Goal: Task Accomplishment & Management: Manage account settings

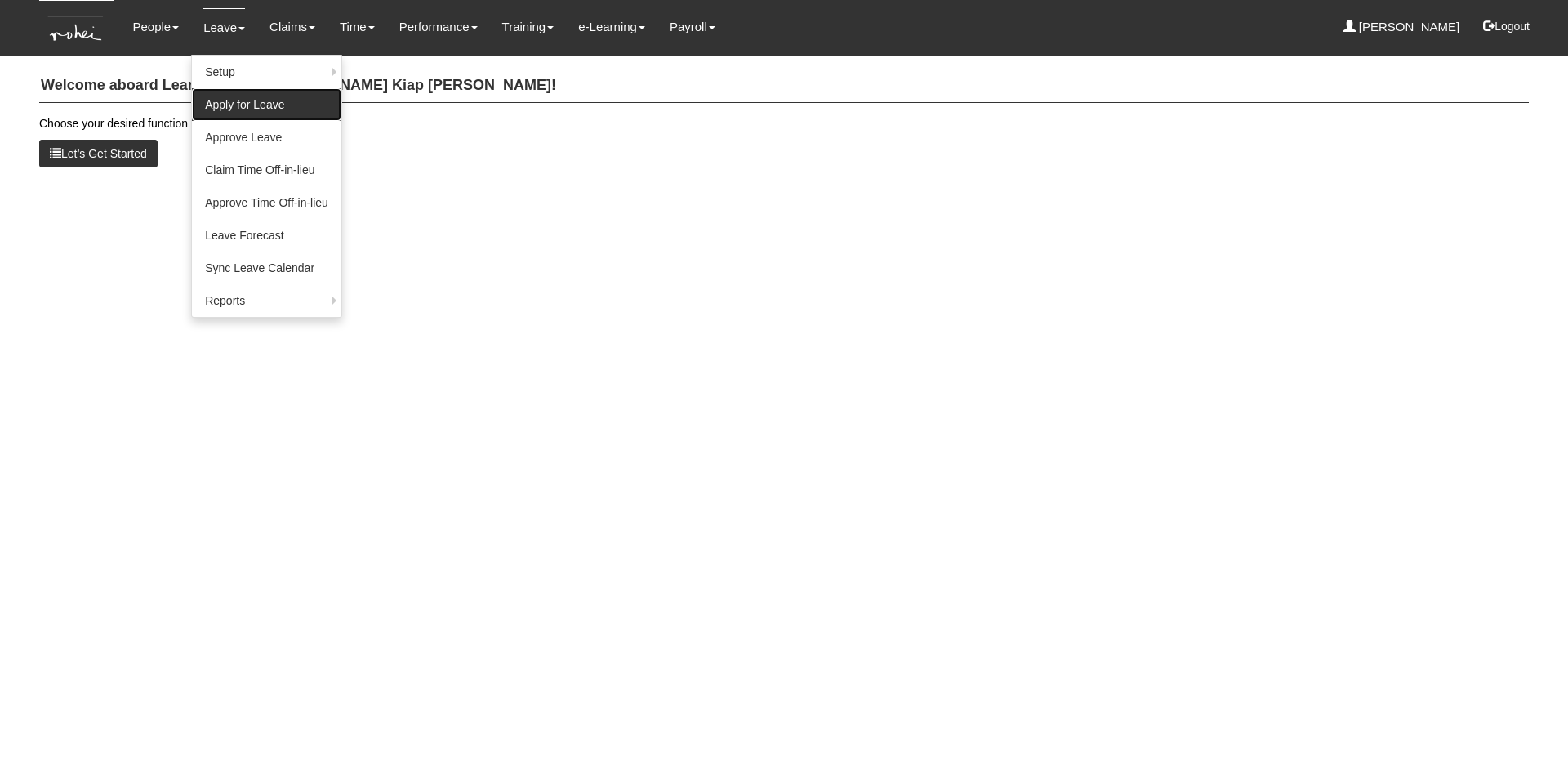
click at [222, 106] on link "Apply for Leave" at bounding box center [266, 104] width 149 height 33
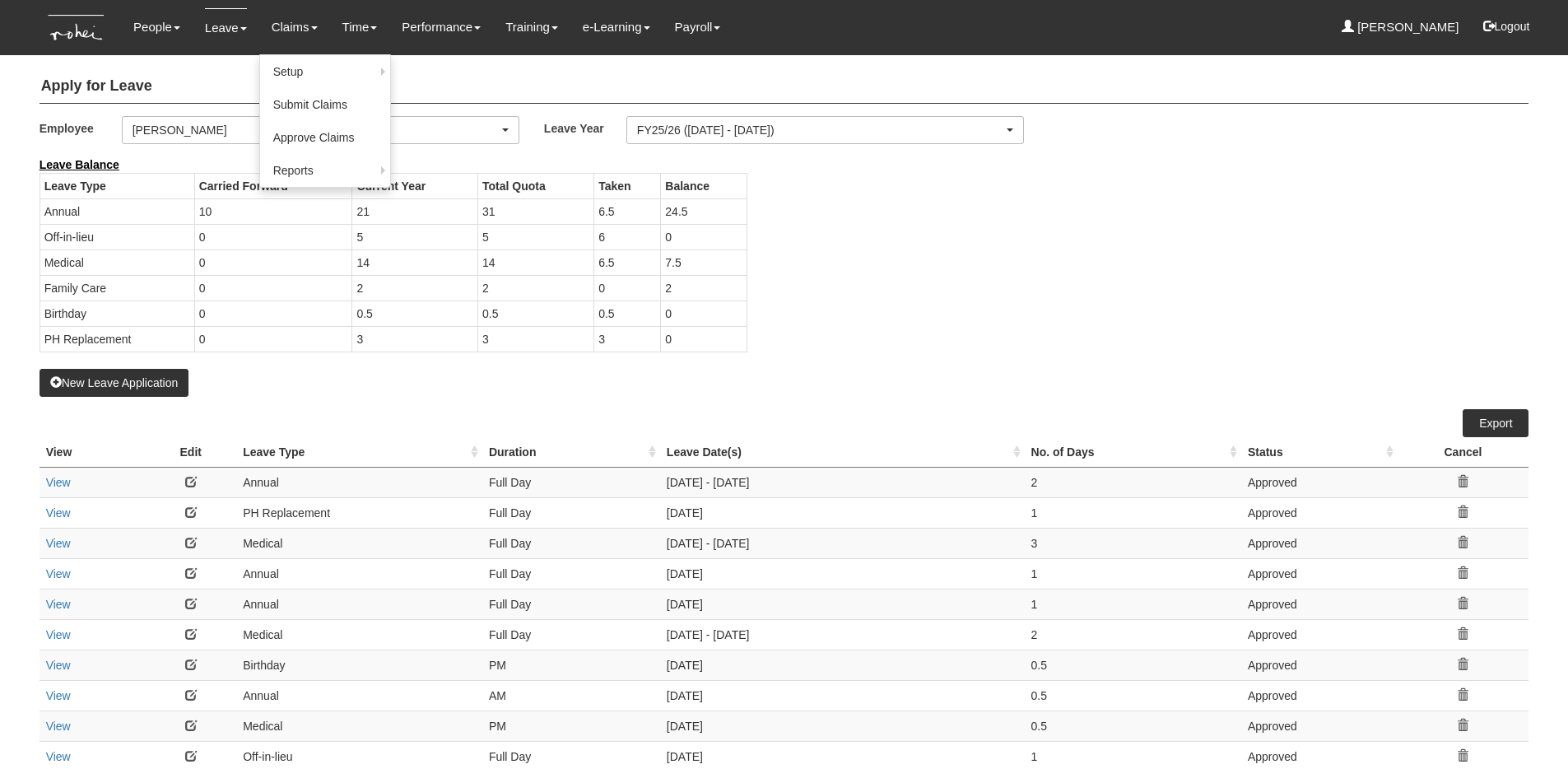
select select "50"
click at [298, 105] on link "Submit Claims" at bounding box center [325, 105] width 130 height 33
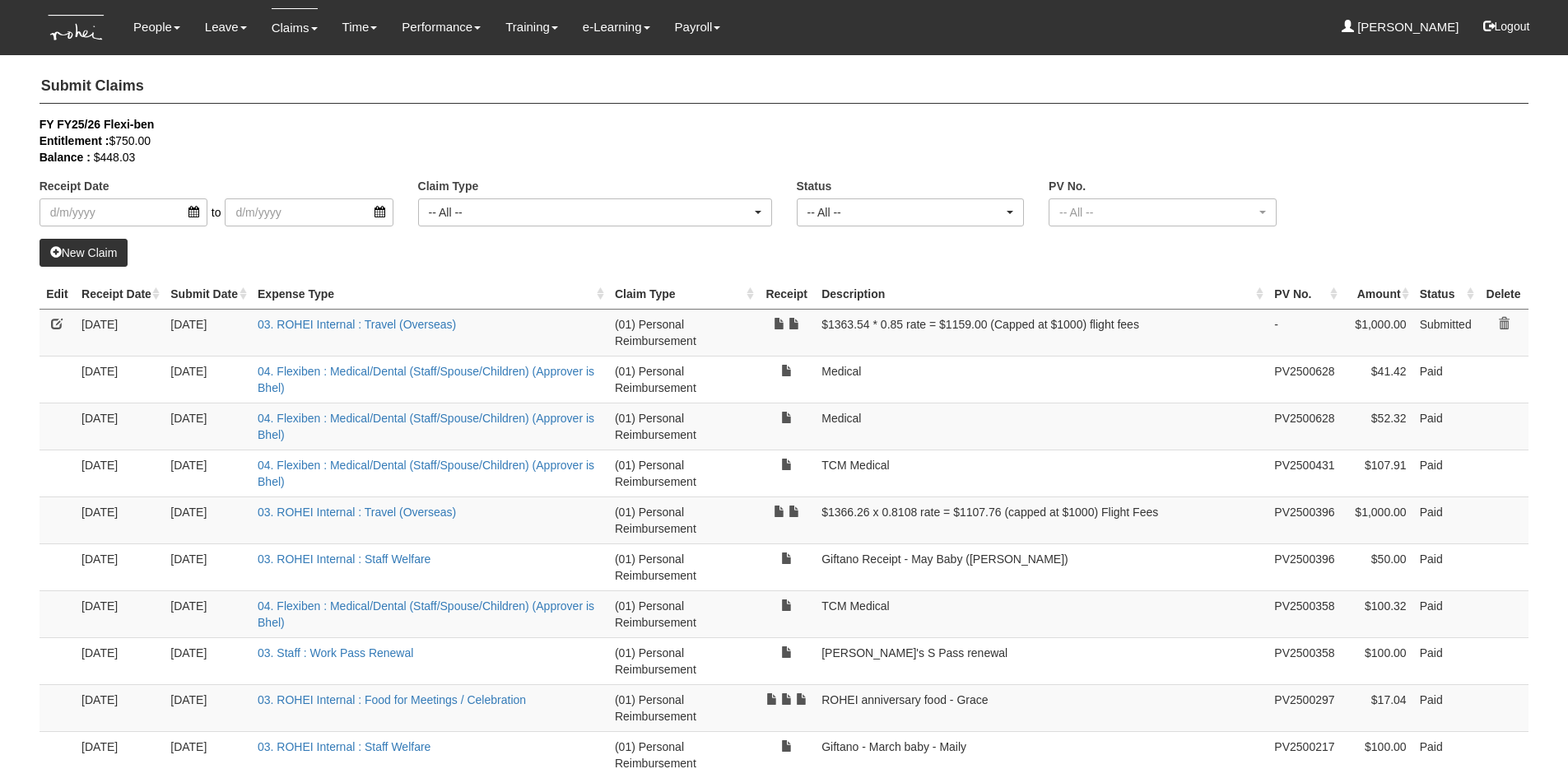
select select "50"
click at [80, 34] on img at bounding box center [77, 27] width 75 height 55
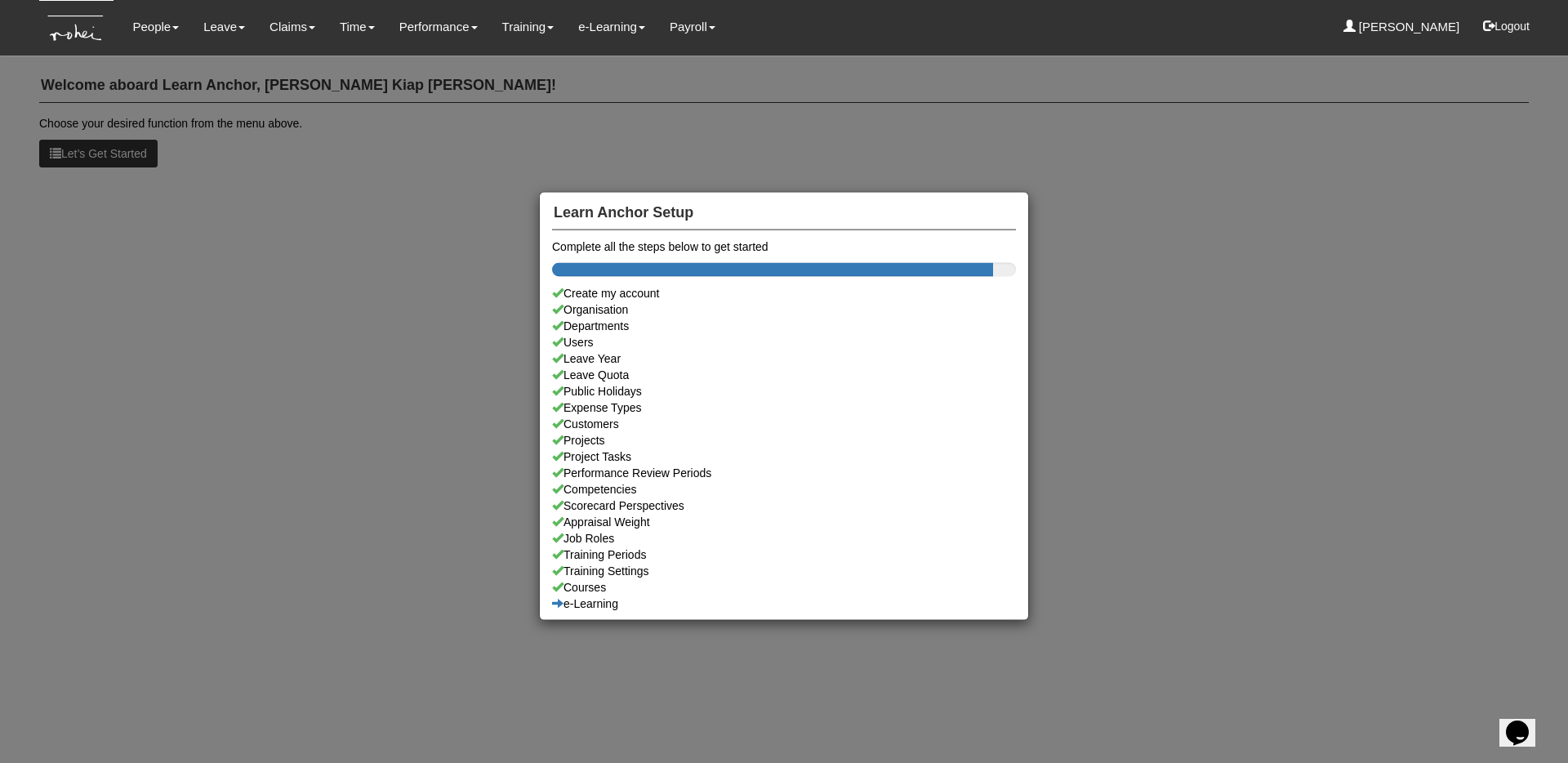
click at [152, 327] on div "Learn Anchor Setup Complete all the steps below to get started Create my accoun…" at bounding box center [784, 381] width 1568 height 763
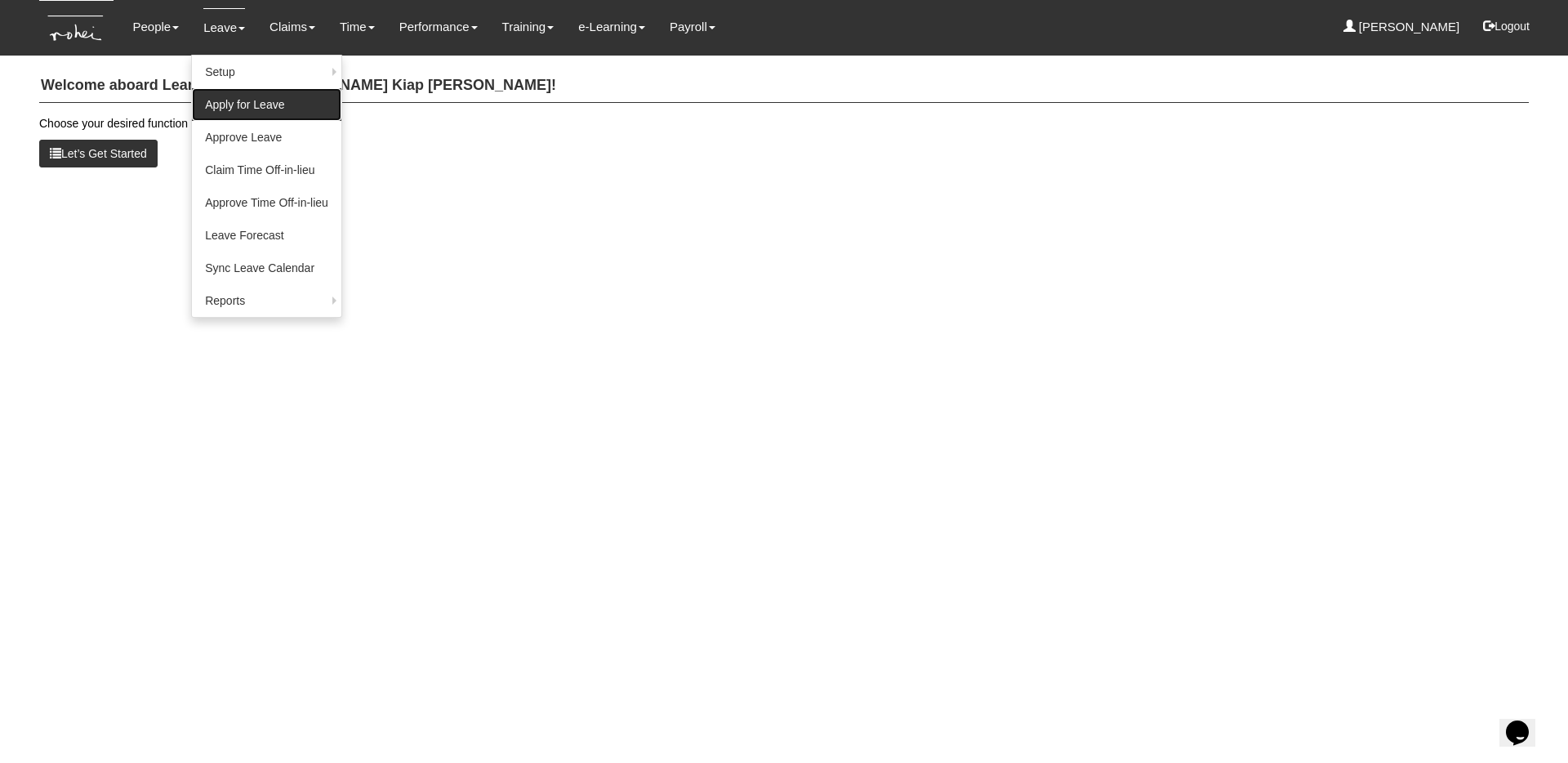
click at [244, 97] on link "Apply for Leave" at bounding box center [266, 104] width 149 height 33
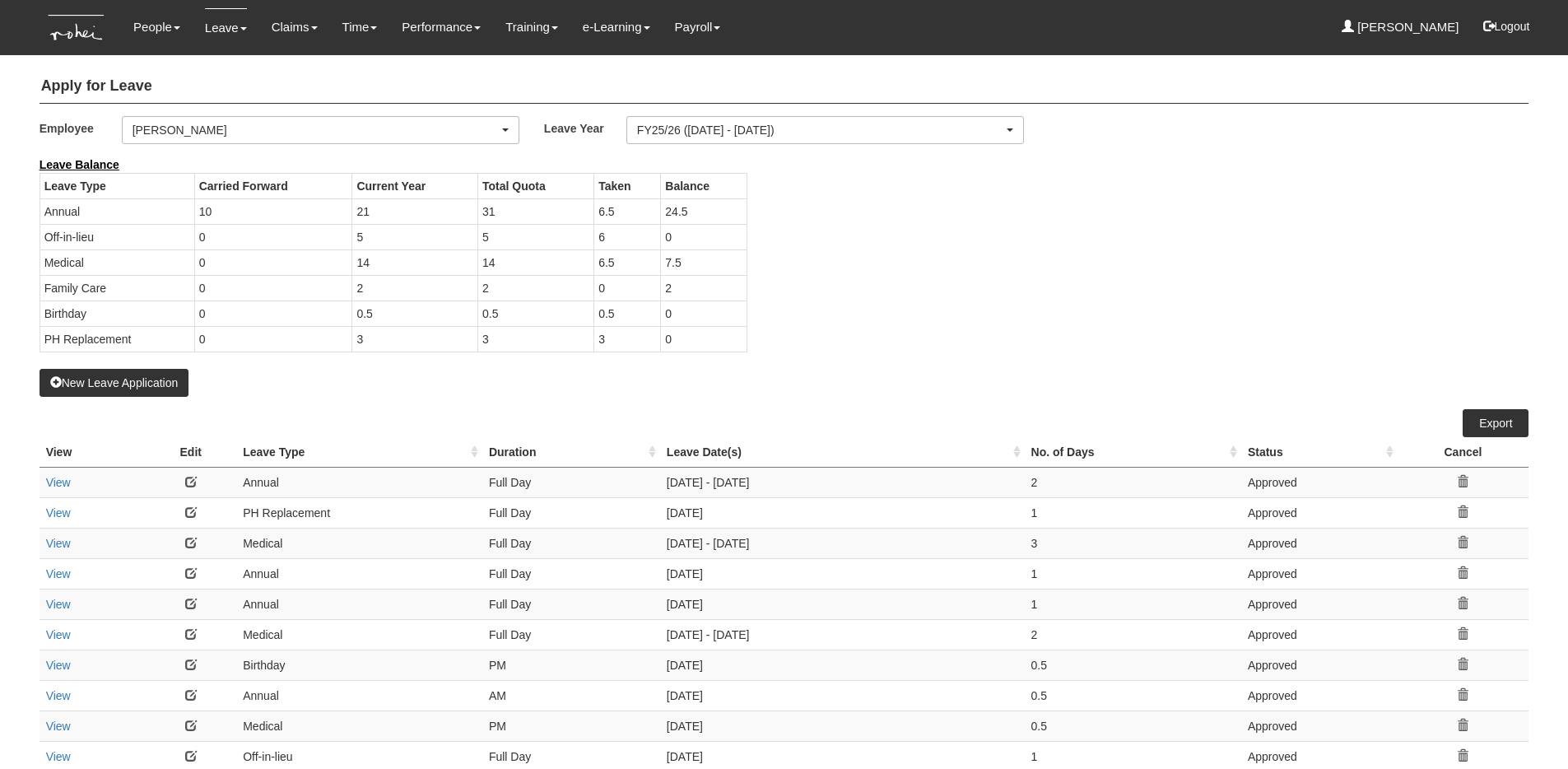
select select "50"
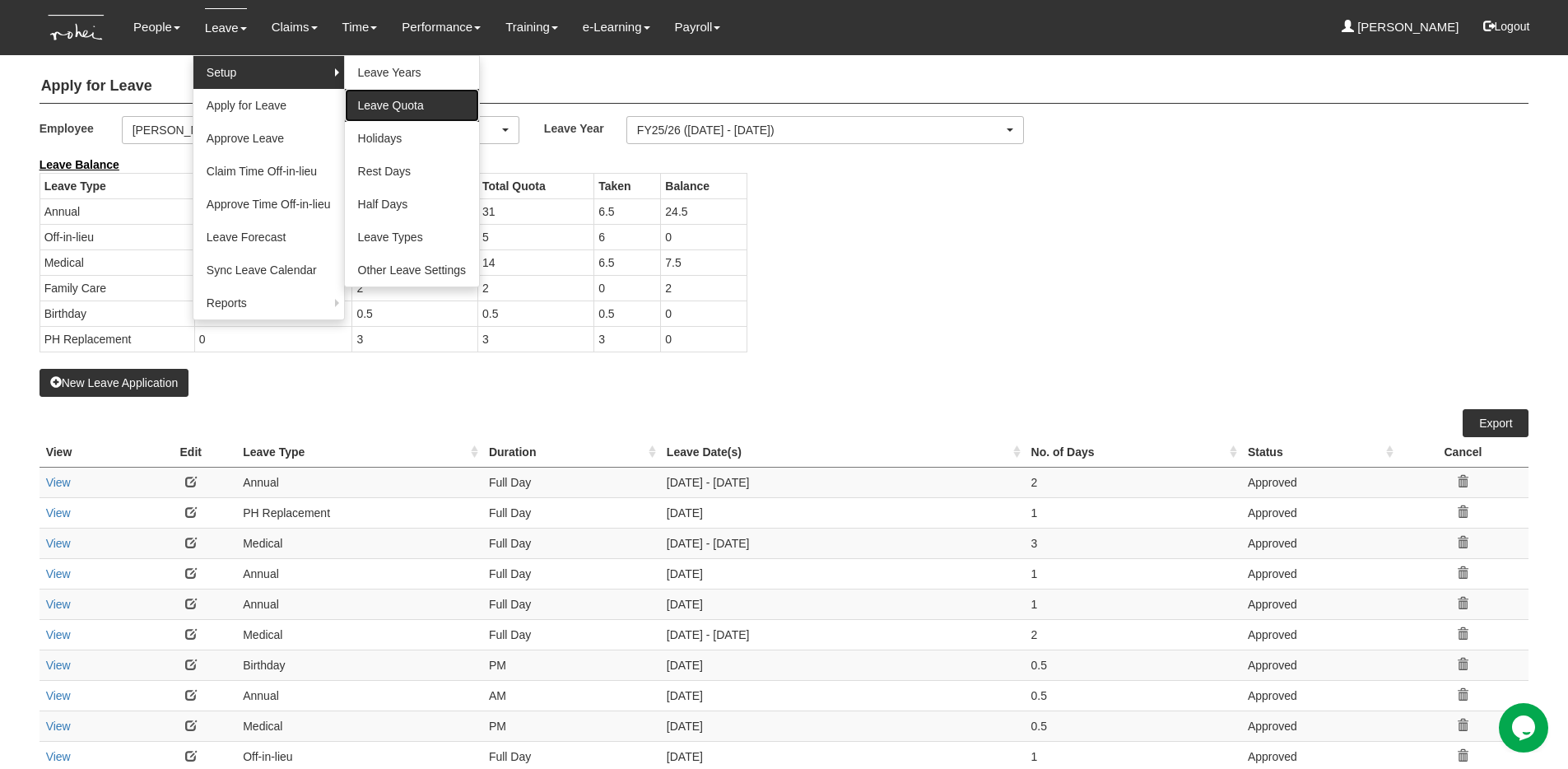
click at [384, 97] on link "Leave Quota" at bounding box center [412, 105] width 135 height 33
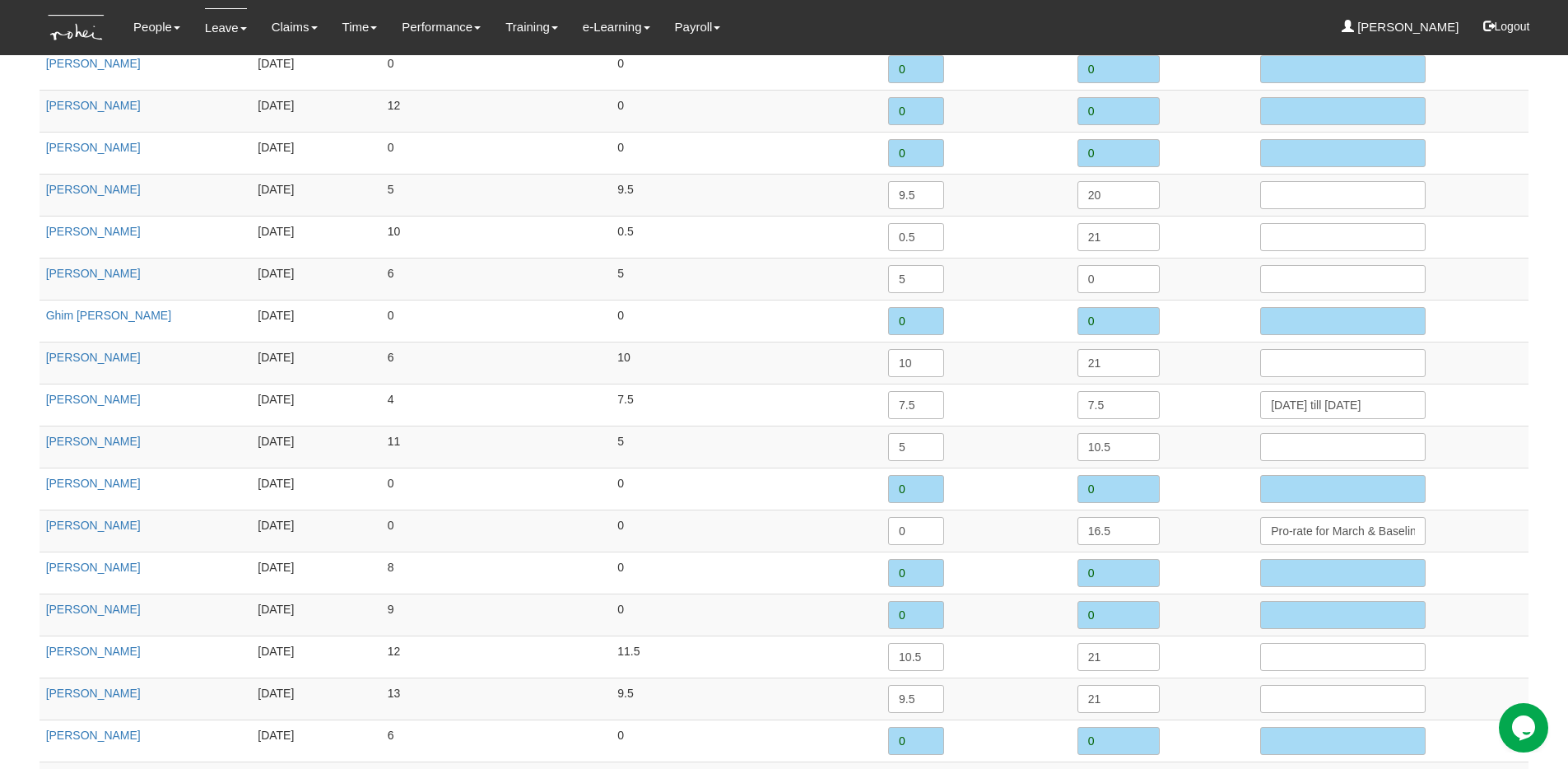
scroll to position [1102, 0]
click at [1299, 369] on input "text" at bounding box center [1343, 364] width 166 height 28
paste input "Apr – Oct"
click at [1323, 364] on input "Apr – Oct; Feb-Mar26" at bounding box center [1343, 364] width 166 height 28
type input "Apr – Oct25; Feb-Mar26"
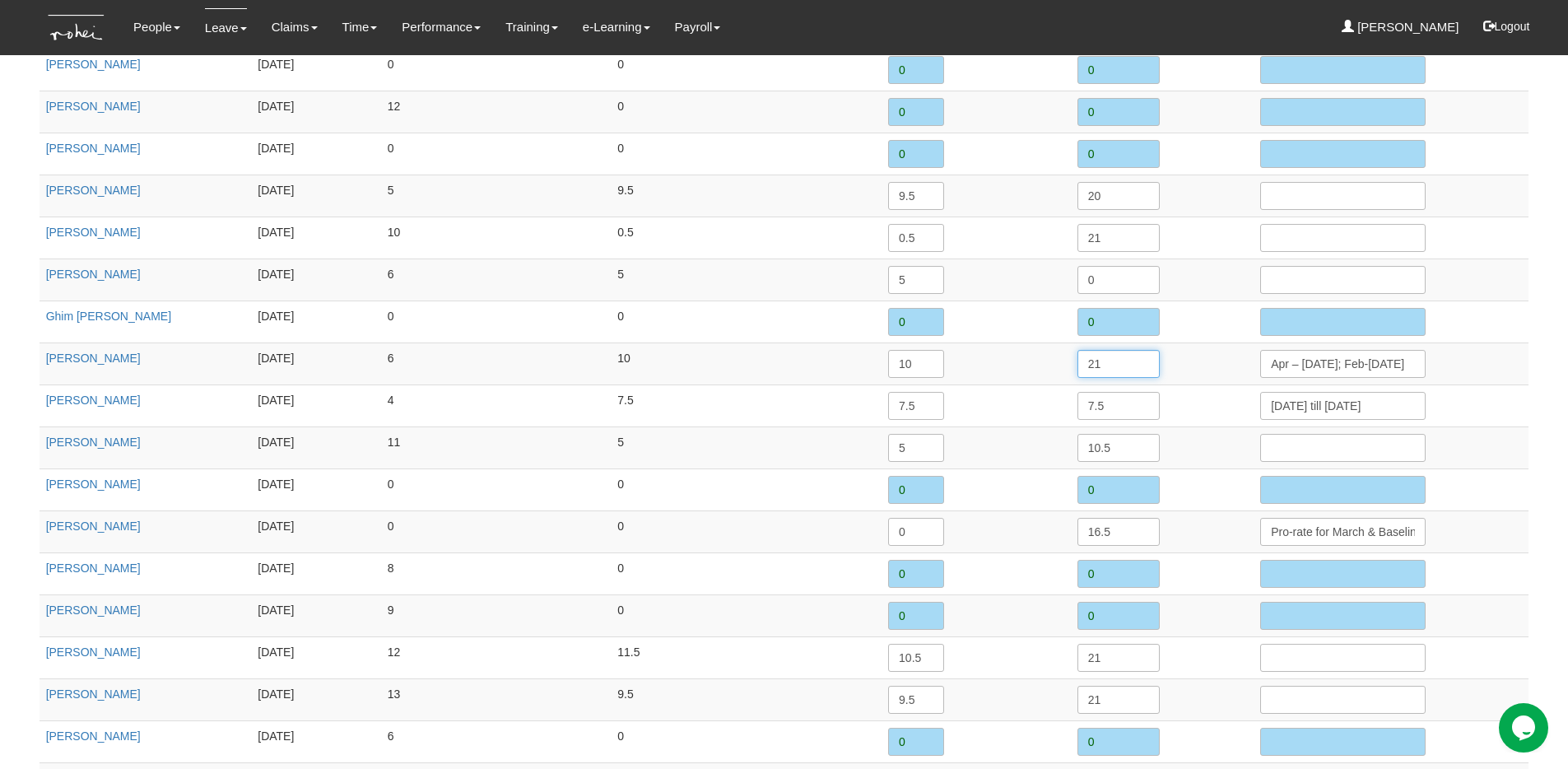
drag, startPoint x: 1090, startPoint y: 369, endPoint x: 1029, endPoint y: 363, distance: 61.3
click at [1029, 363] on tr "Grace Lim 2/1/2019 6 10 10 21 Apr – Oct25; Feb-Mar26" at bounding box center [784, 363] width 1489 height 42
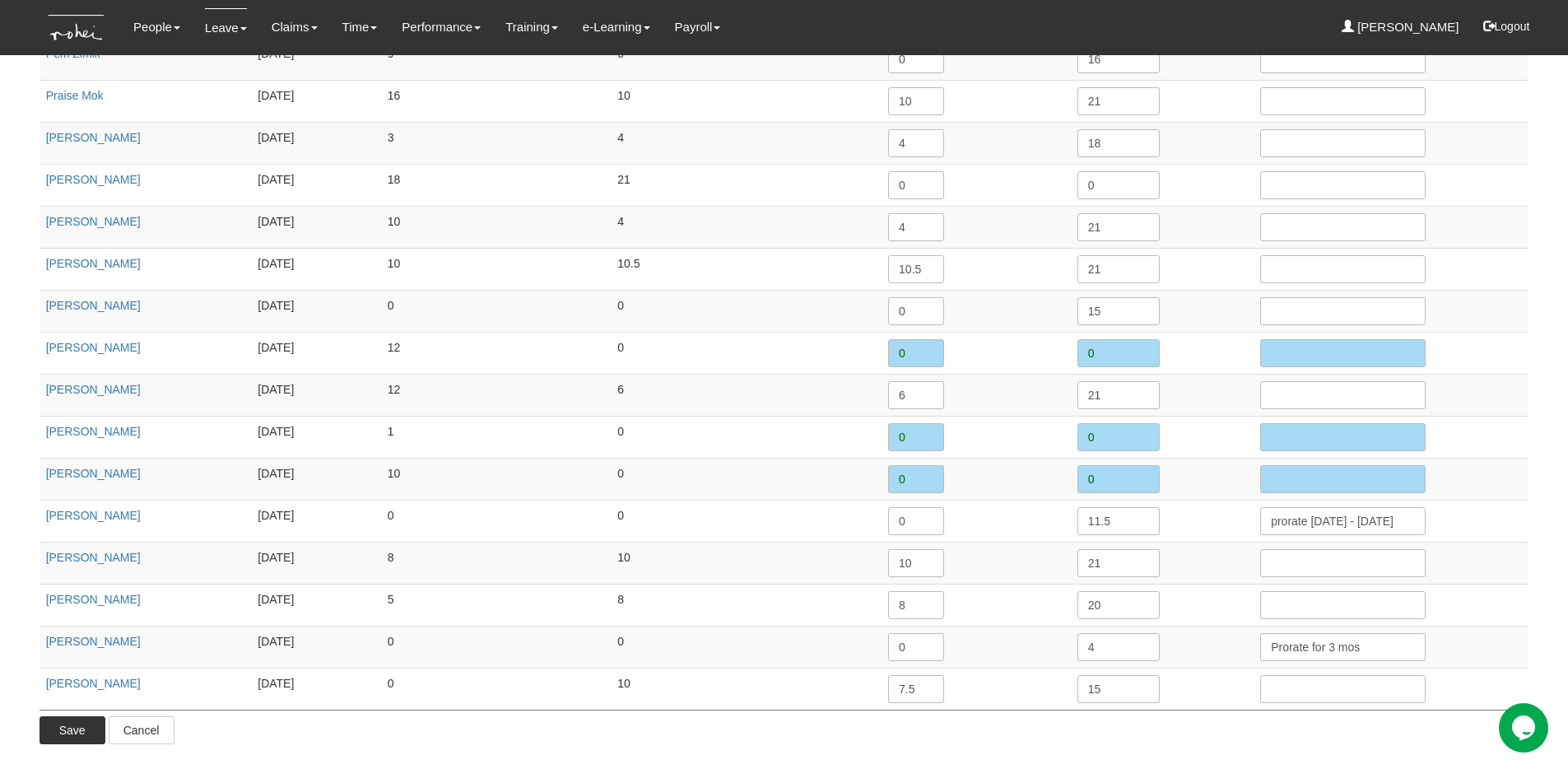
type input "16"
click at [66, 736] on input "Save" at bounding box center [73, 730] width 66 height 28
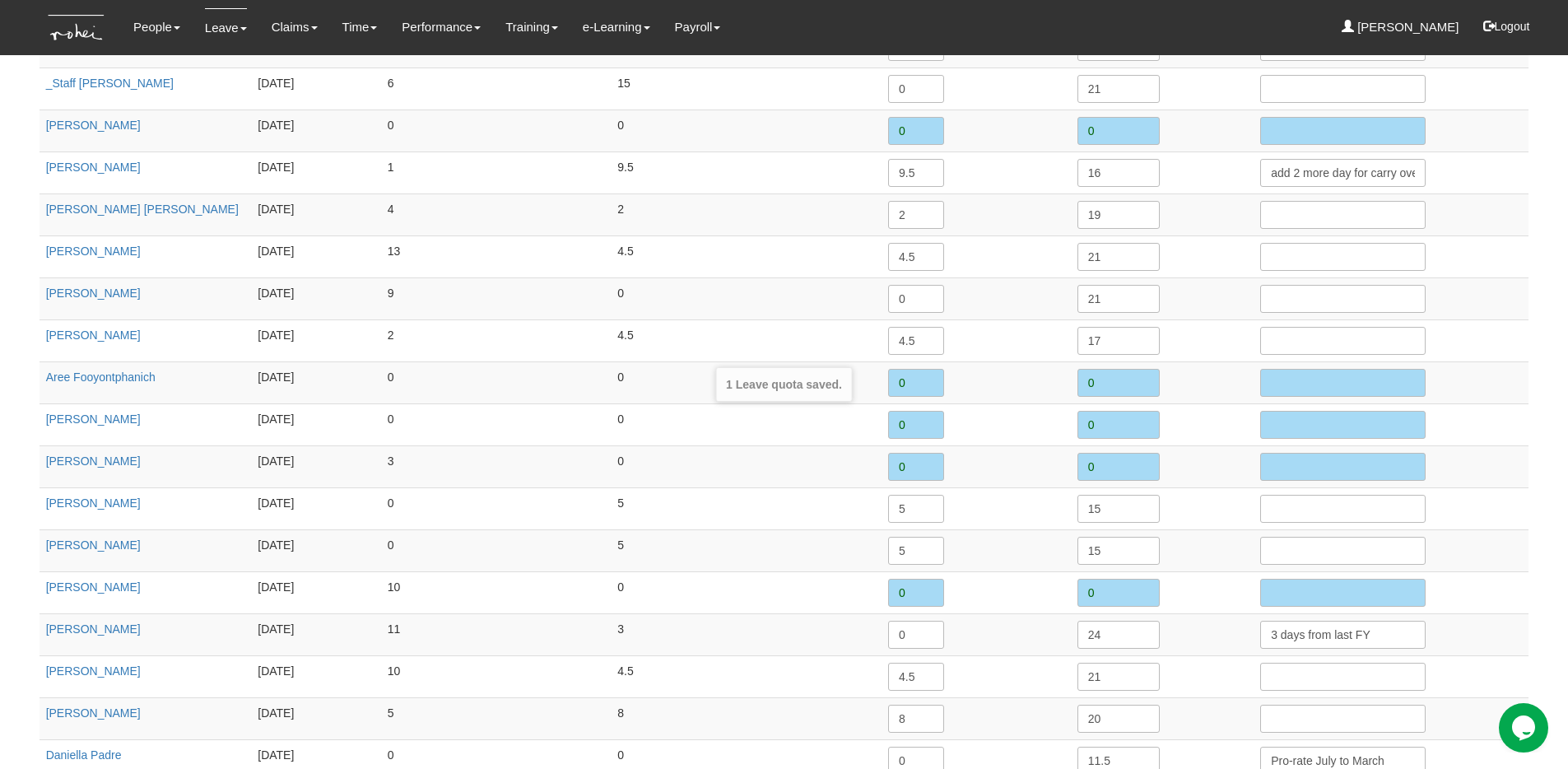
scroll to position [0, 0]
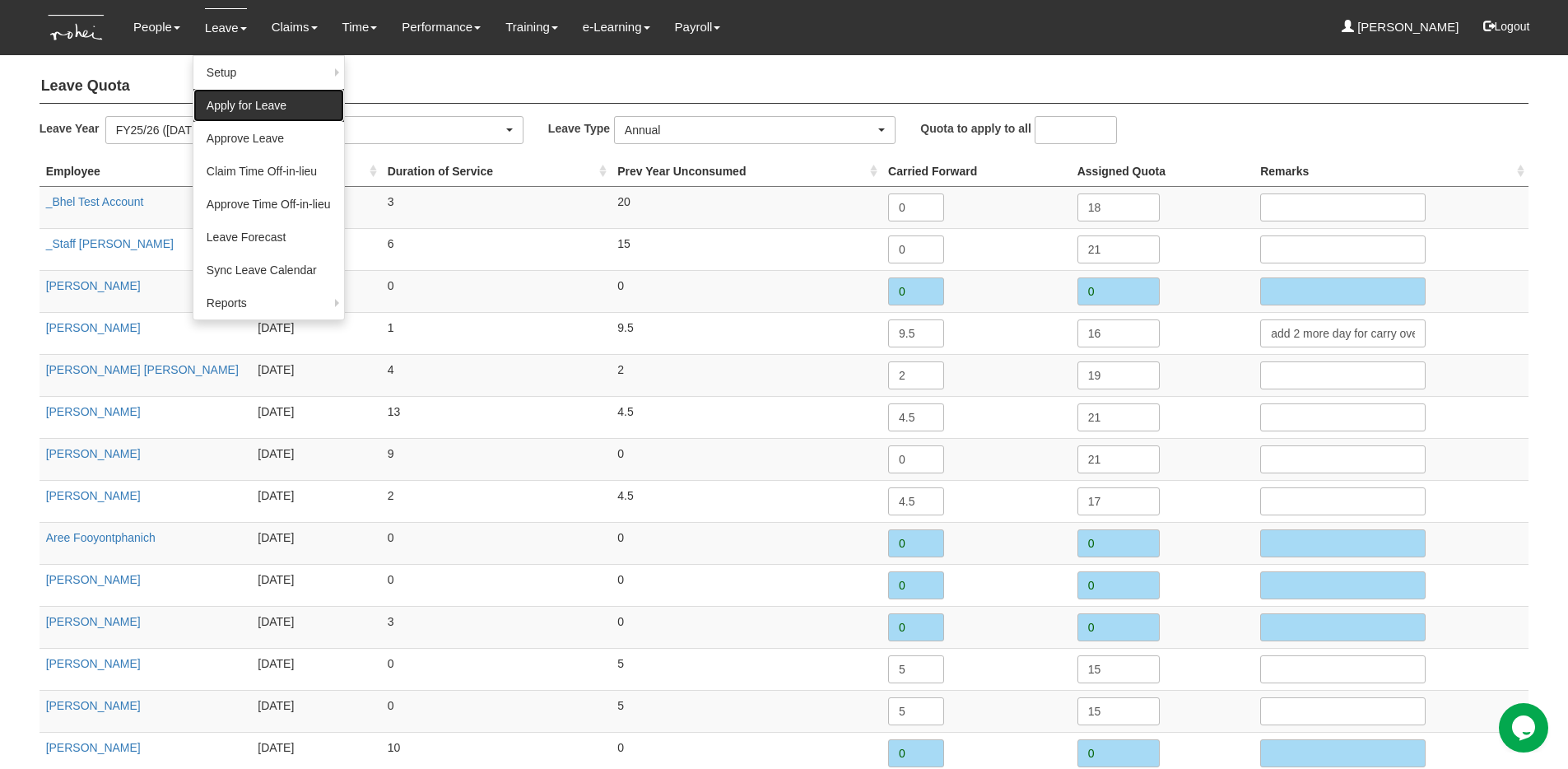
click at [276, 103] on link "Apply for Leave" at bounding box center [268, 105] width 151 height 33
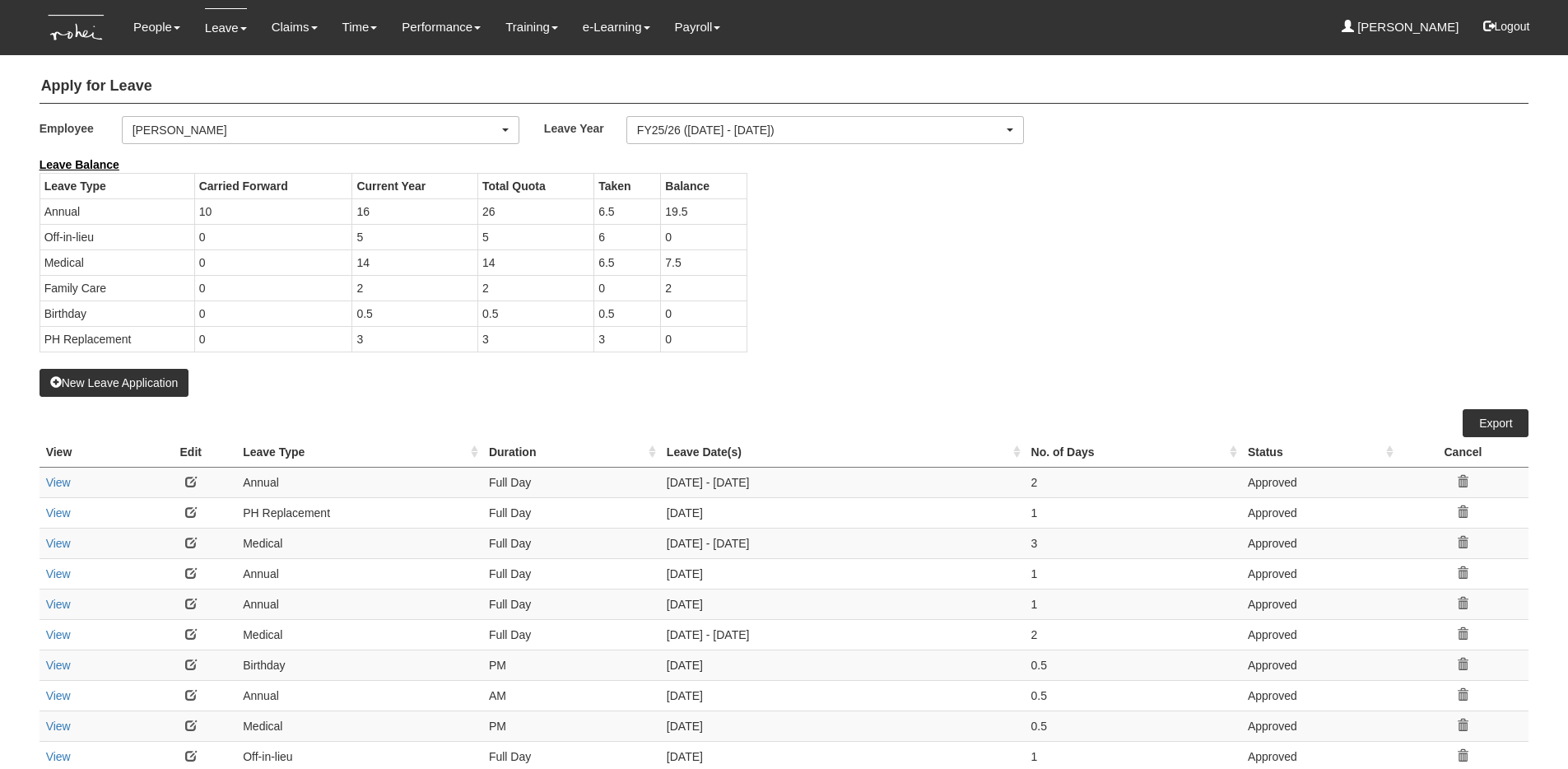
select select "50"
click at [80, 33] on img at bounding box center [77, 27] width 75 height 55
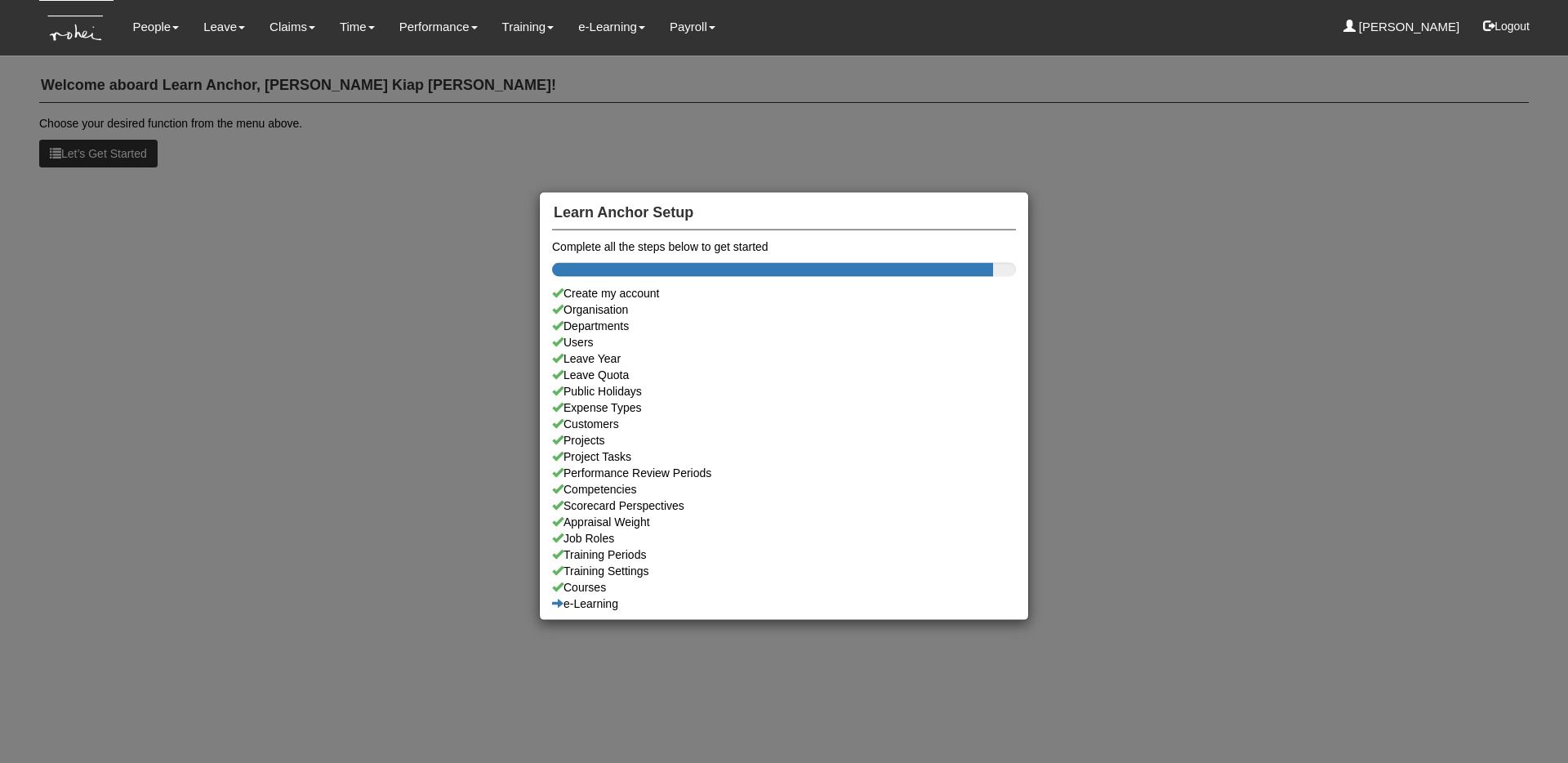
click at [1396, 125] on div "Learn Anchor Setup Complete all the steps below to get started Create my accoun…" at bounding box center [784, 381] width 1568 height 763
